Goal: Task Accomplishment & Management: Manage account settings

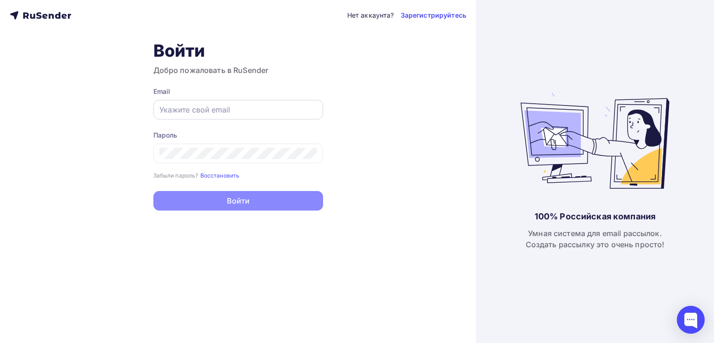
click at [175, 110] on input "text" at bounding box center [237, 109] width 157 height 11
type input "[EMAIL_ADDRESS][DOMAIN_NAME]"
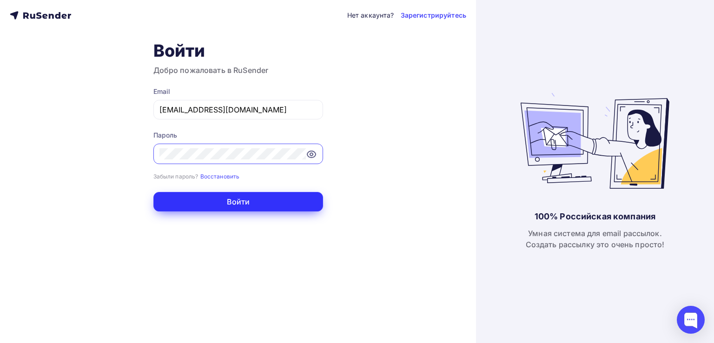
click at [203, 196] on button "Войти" at bounding box center [238, 202] width 170 height 20
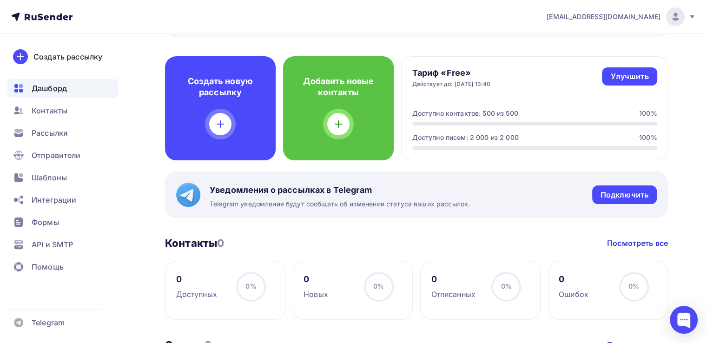
scroll to position [227, 0]
